Goal: Transaction & Acquisition: Purchase product/service

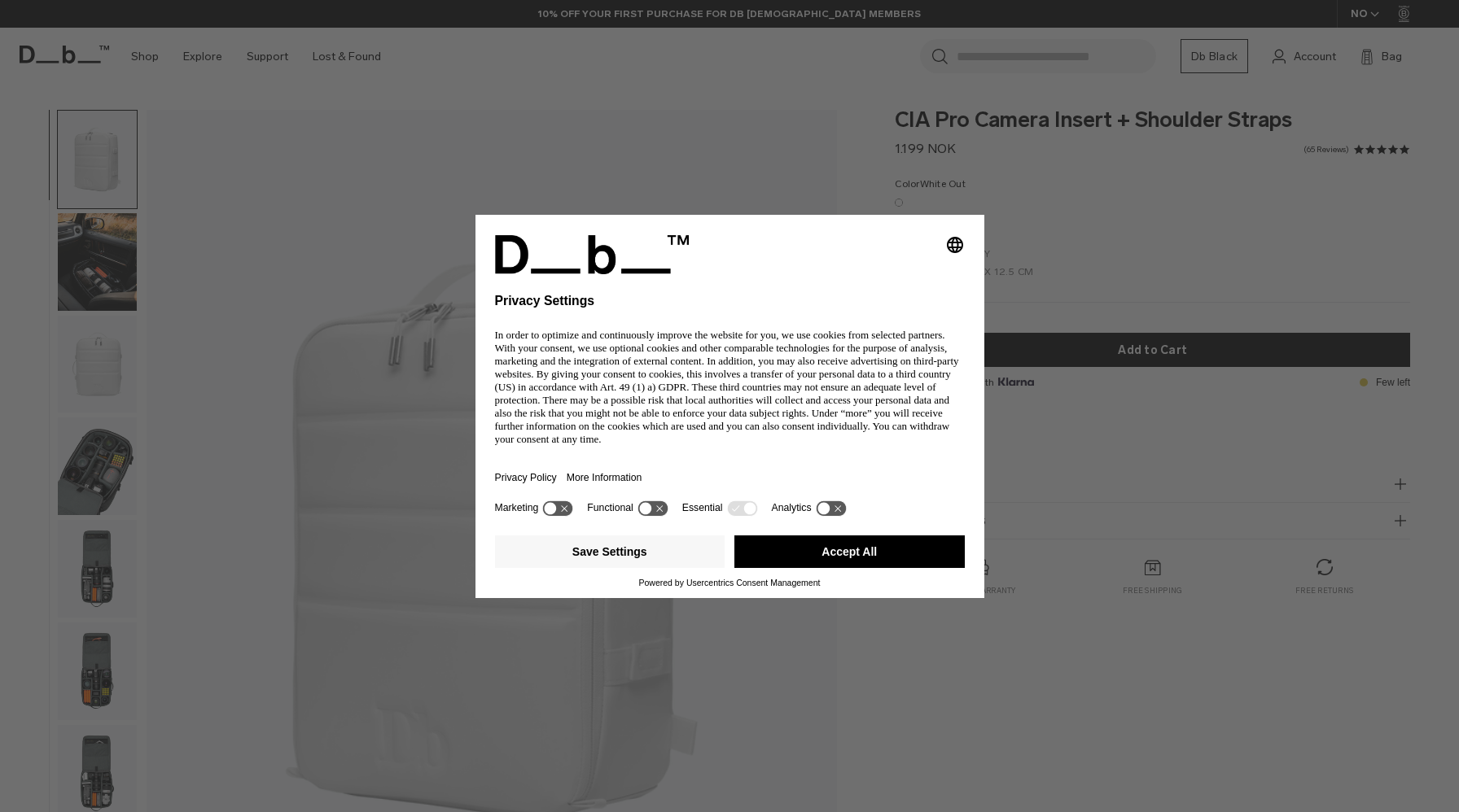
click at [90, 265] on div "Selecting an option will immediately change the language Privacy Settings In or…" at bounding box center [729, 406] width 1459 height 812
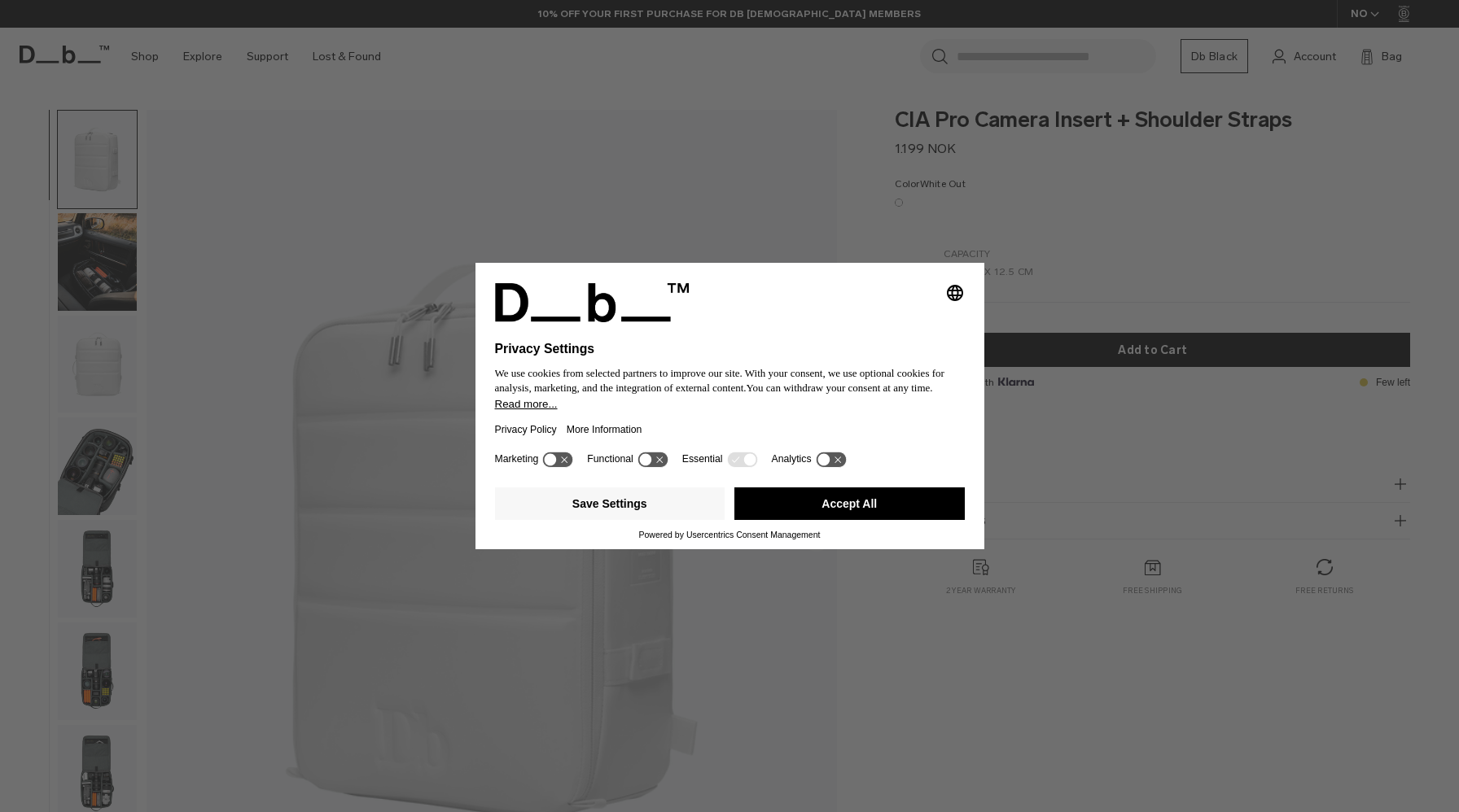
click at [810, 520] on button "Accept All" at bounding box center [849, 503] width 231 height 32
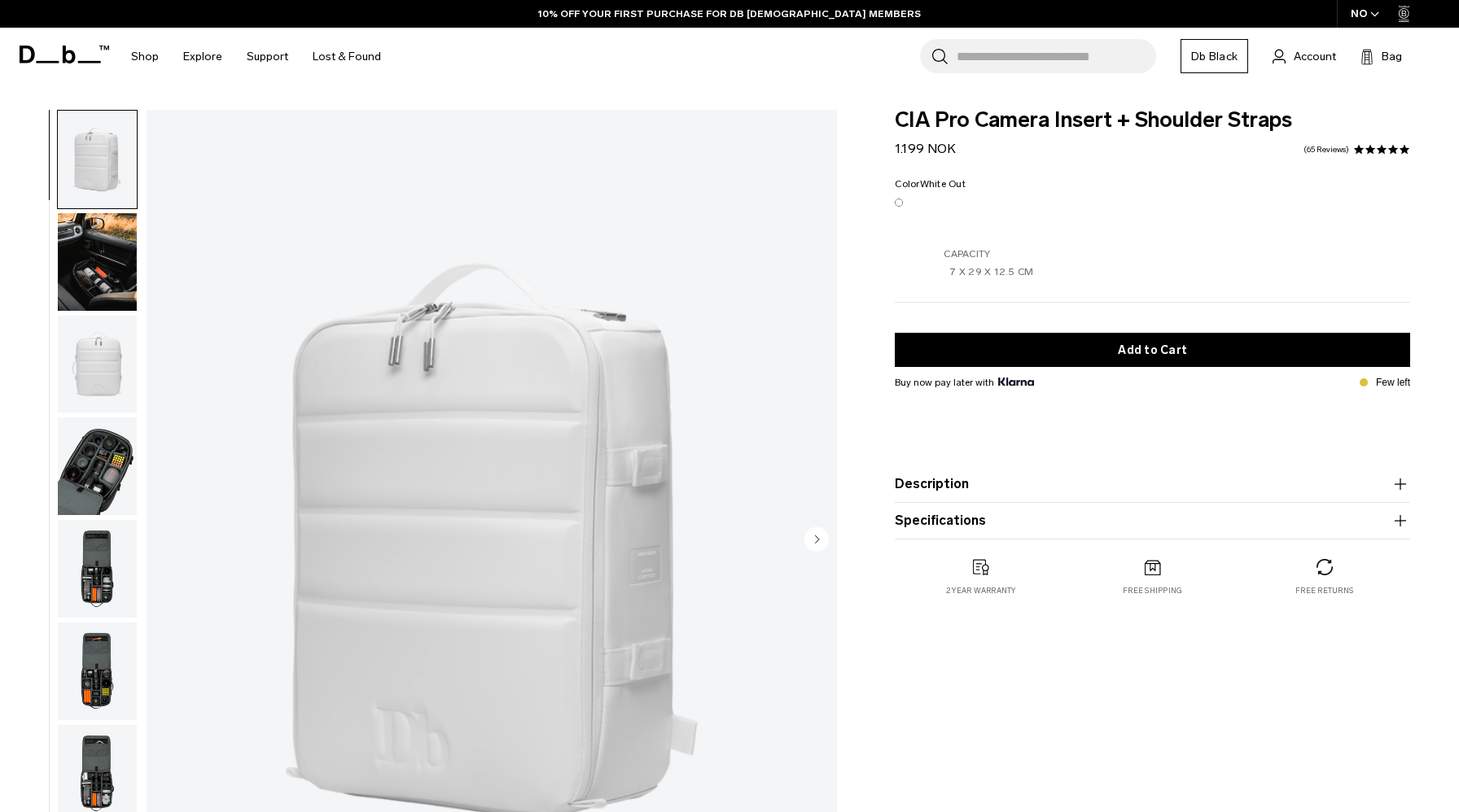
click at [87, 276] on img "button" at bounding box center [97, 262] width 79 height 97
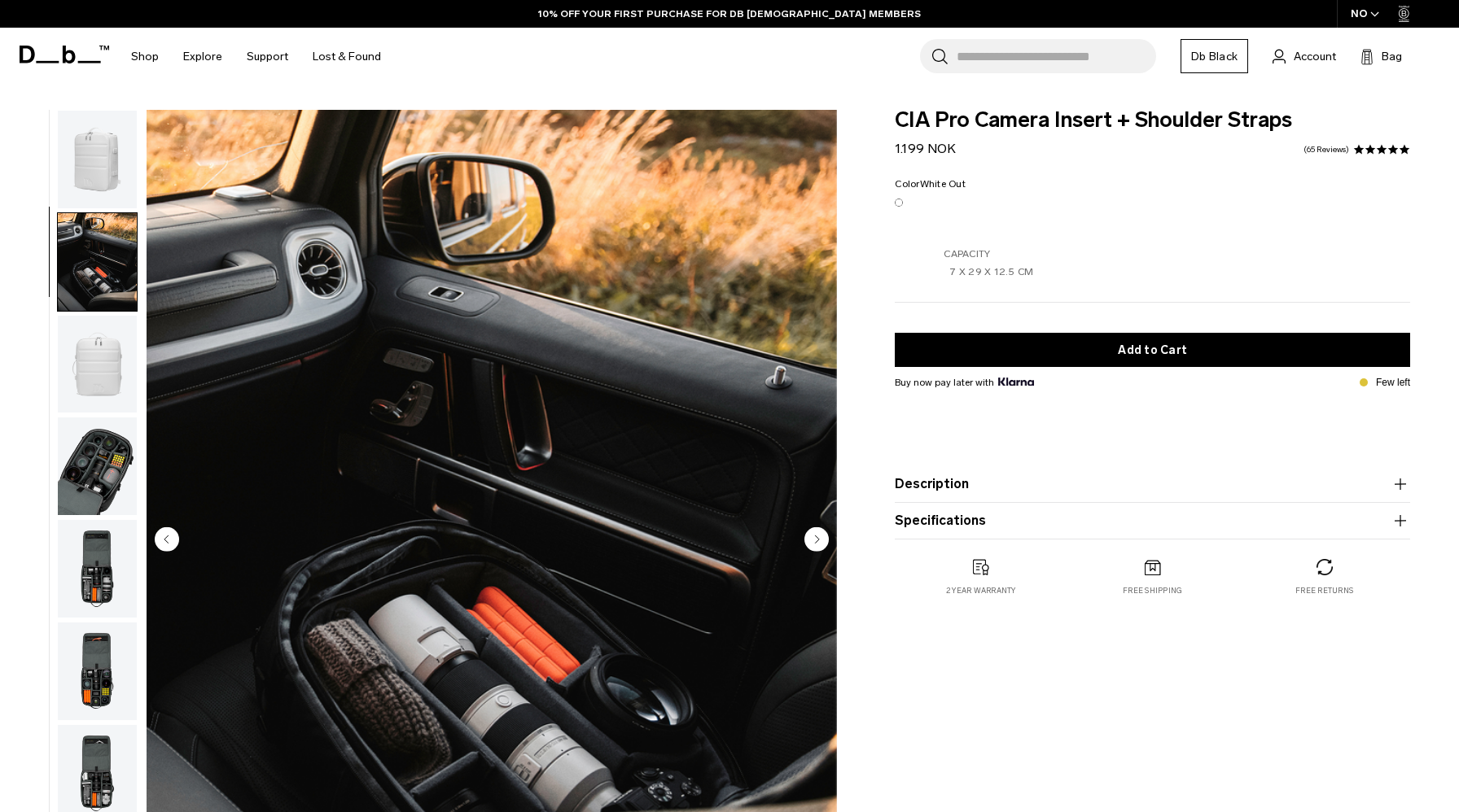
scroll to position [56, 0]
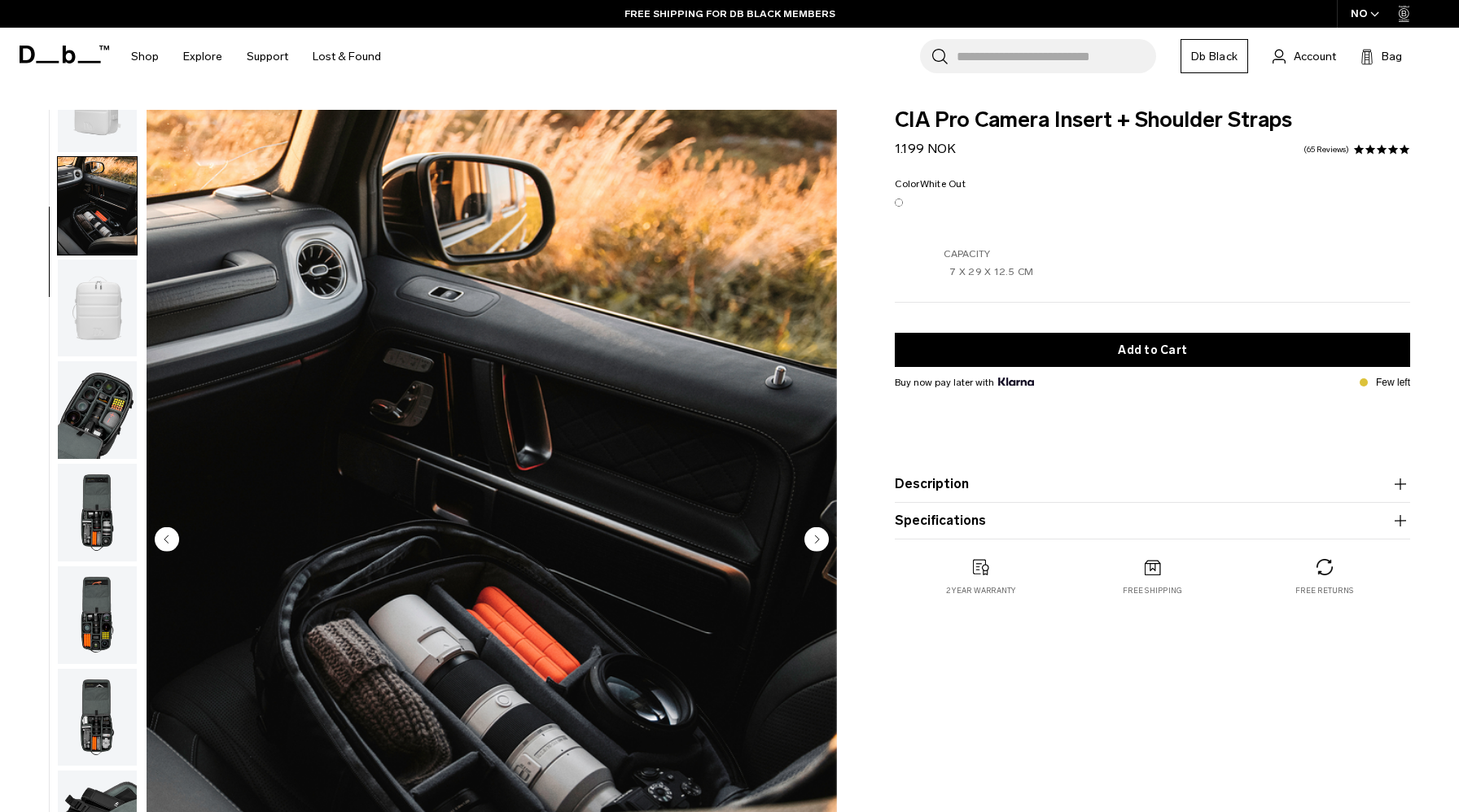
click at [101, 404] on img "button" at bounding box center [97, 409] width 79 height 97
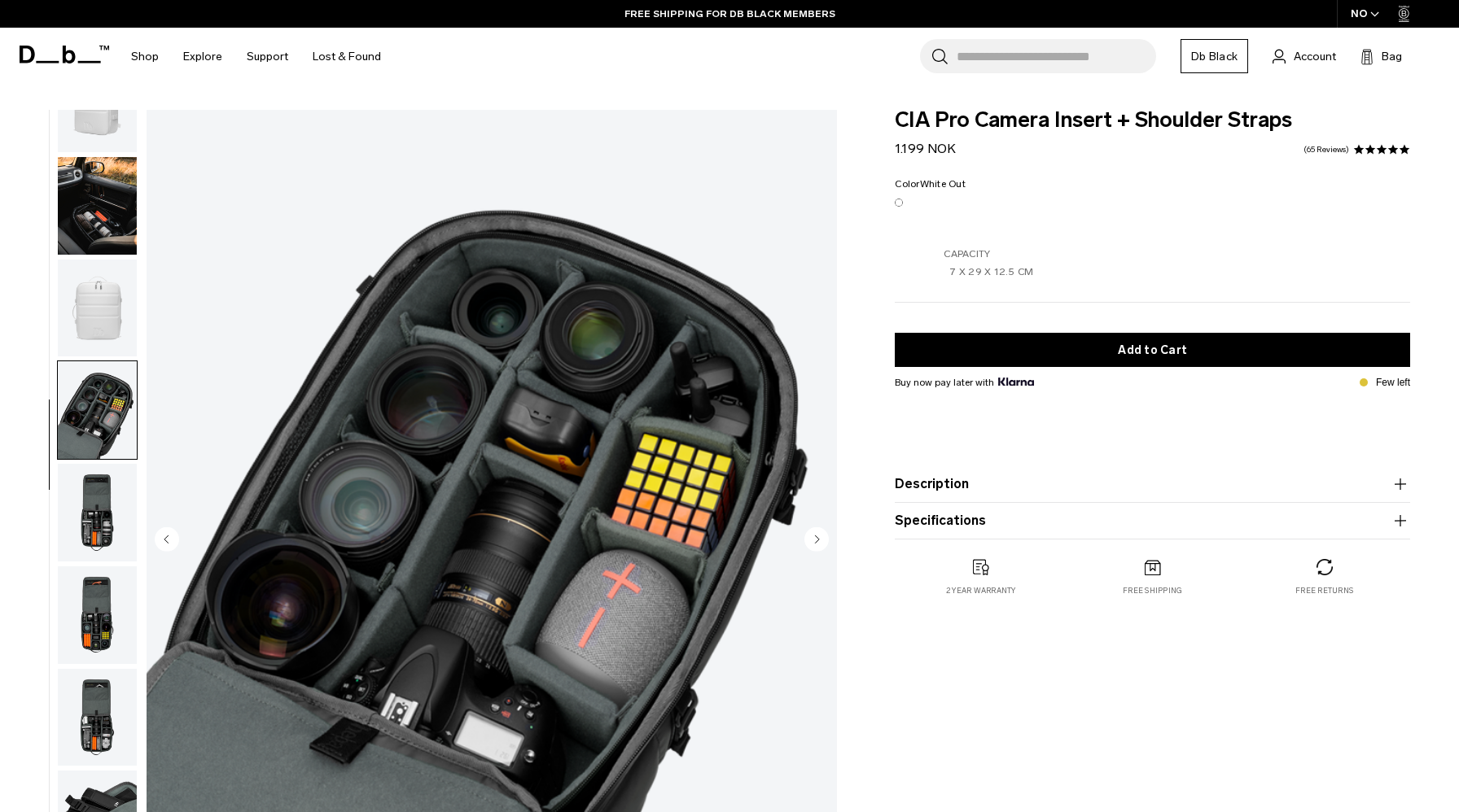
click at [102, 486] on img "button" at bounding box center [97, 512] width 79 height 97
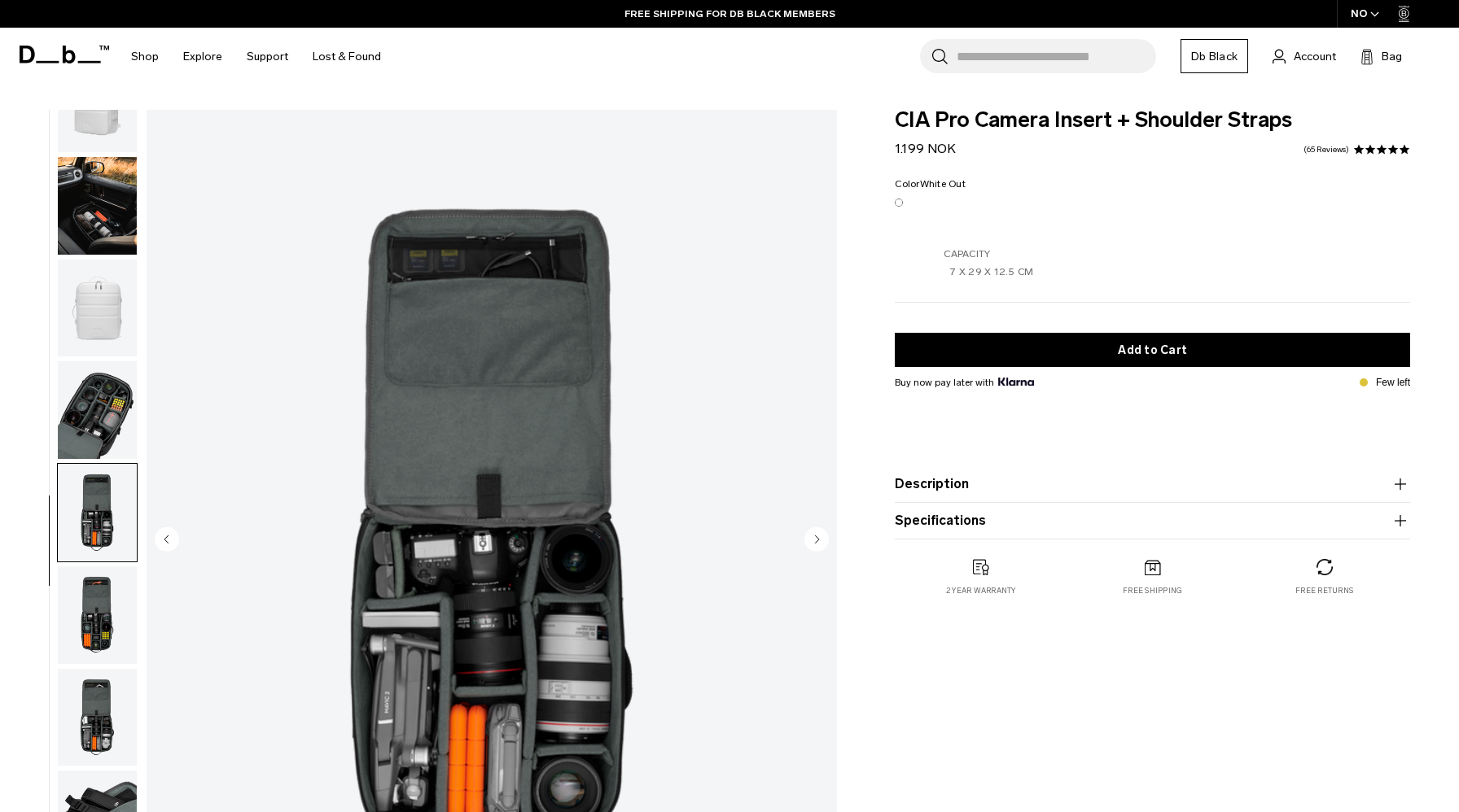
click at [102, 670] on img "button" at bounding box center [97, 717] width 79 height 97
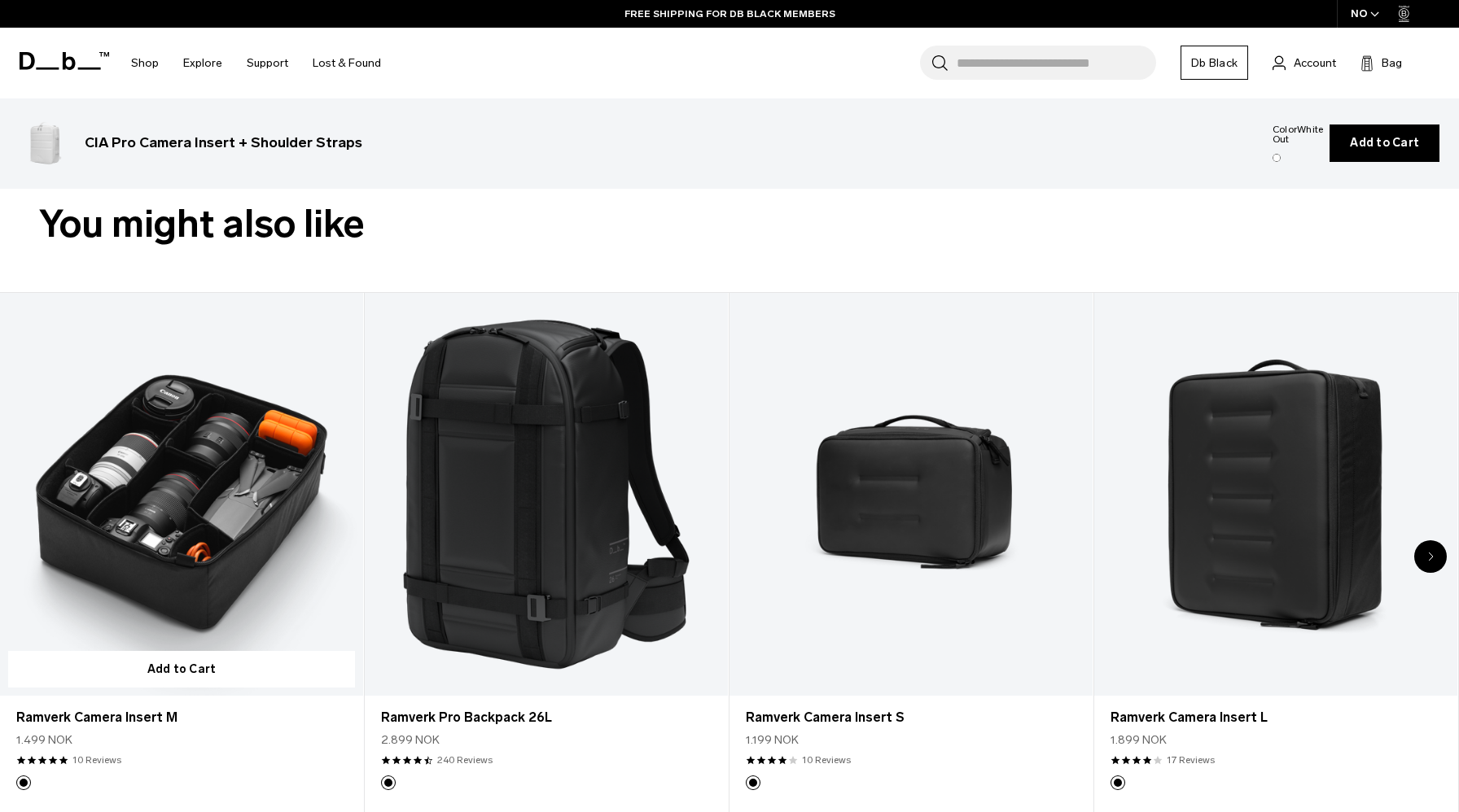
scroll to position [932, 0]
